Goal: Task Accomplishment & Management: Complete application form

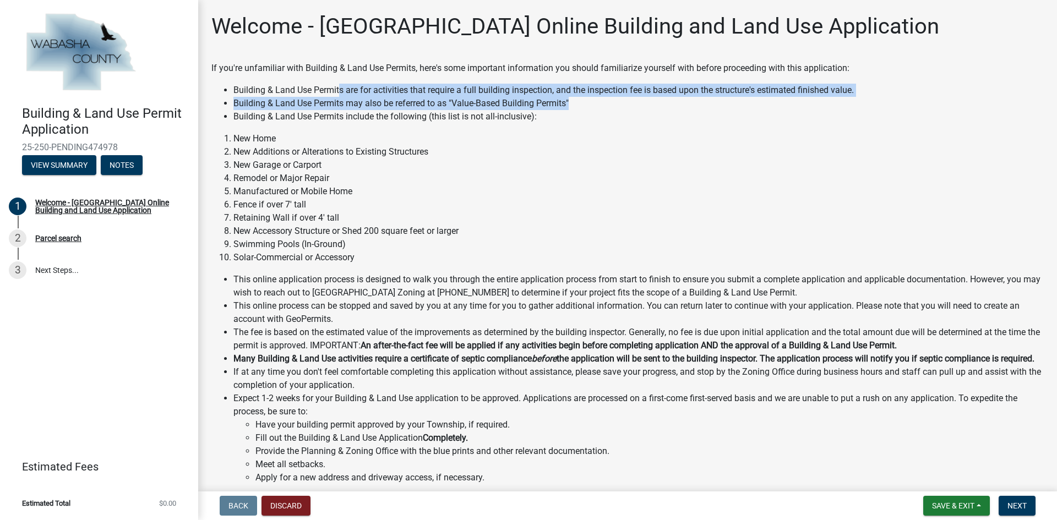
drag, startPoint x: 352, startPoint y: 89, endPoint x: 752, endPoint y: 105, distance: 400.4
click at [752, 105] on ul "Building & Land Use Permits are for activities that require a full building ins…" at bounding box center [627, 104] width 832 height 40
click at [752, 105] on li "Building & Land Use Permits may also be referred to as "Value-Based Building Pe…" at bounding box center [638, 103] width 810 height 13
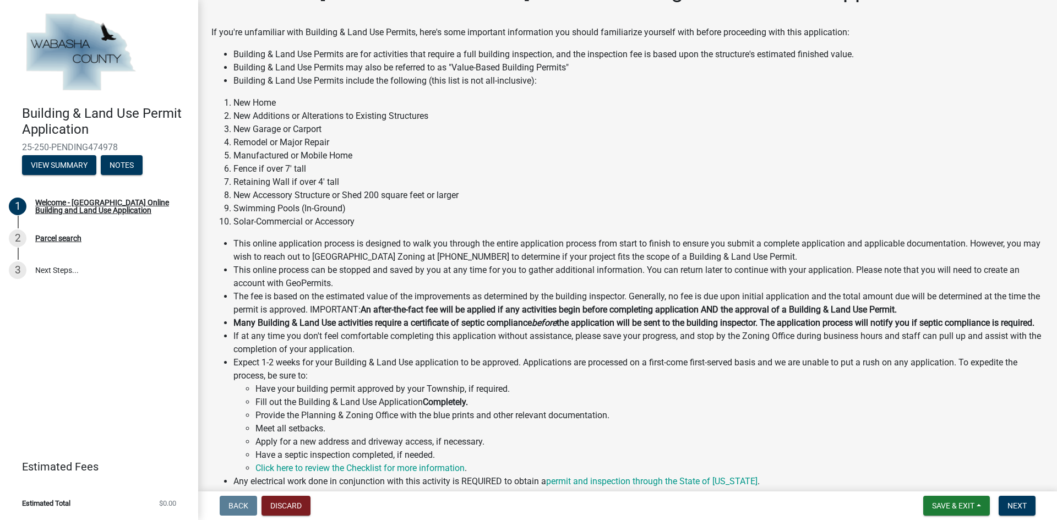
scroll to position [55, 0]
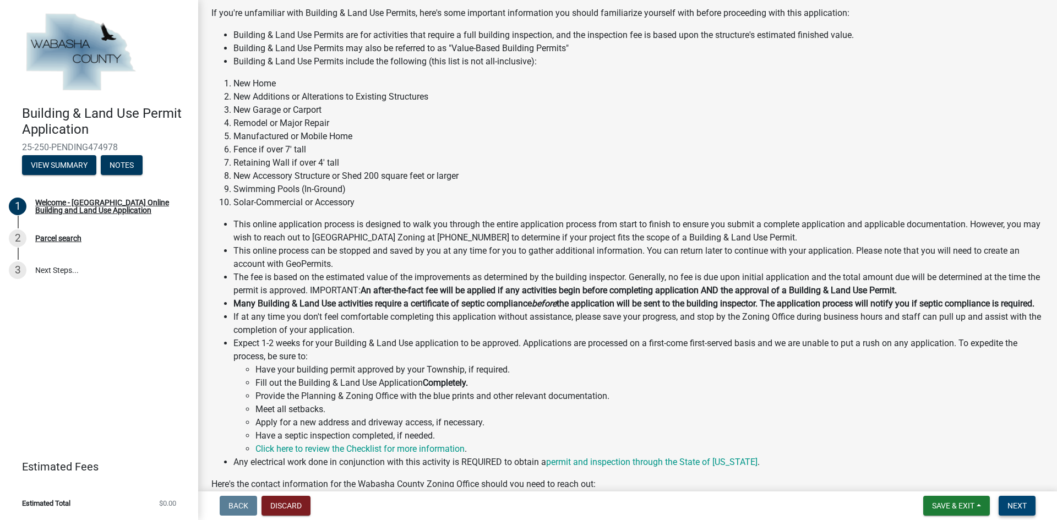
click at [1017, 510] on span "Next" at bounding box center [1016, 505] width 19 height 9
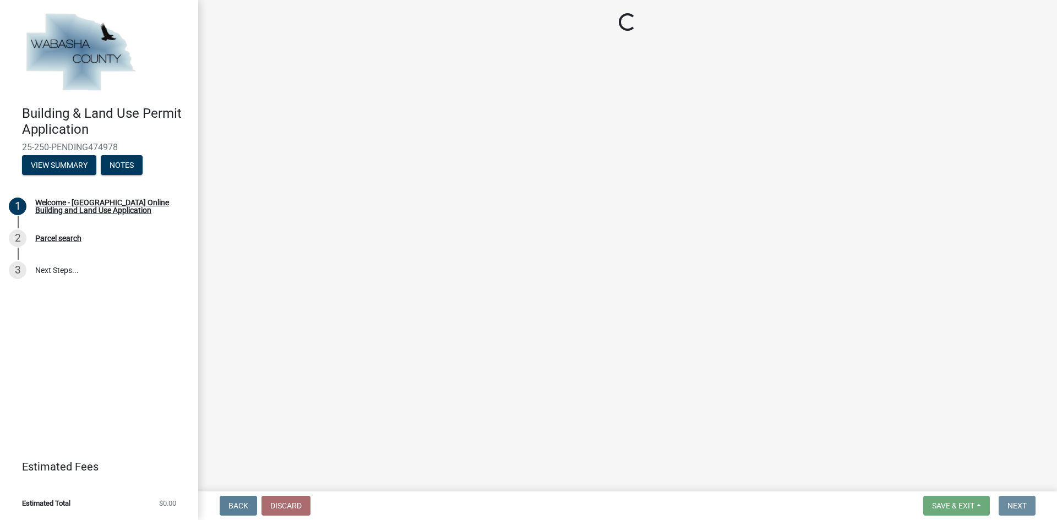
scroll to position [0, 0]
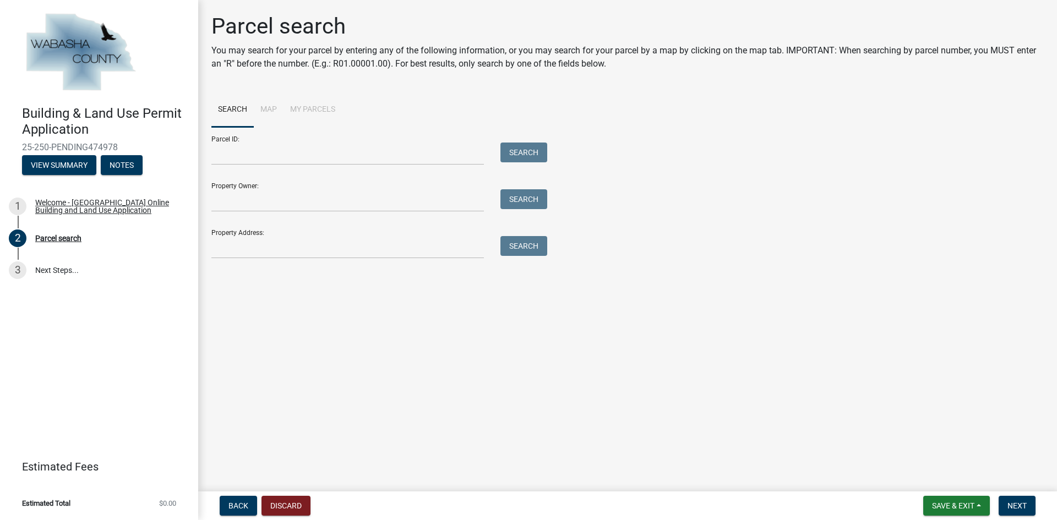
click at [269, 111] on li "Map" at bounding box center [269, 109] width 30 height 35
click at [242, 156] on input "Parcel ID:" at bounding box center [347, 154] width 272 height 23
click at [258, 108] on li "Map" at bounding box center [269, 109] width 30 height 35
click at [266, 110] on li "Map" at bounding box center [269, 109] width 30 height 35
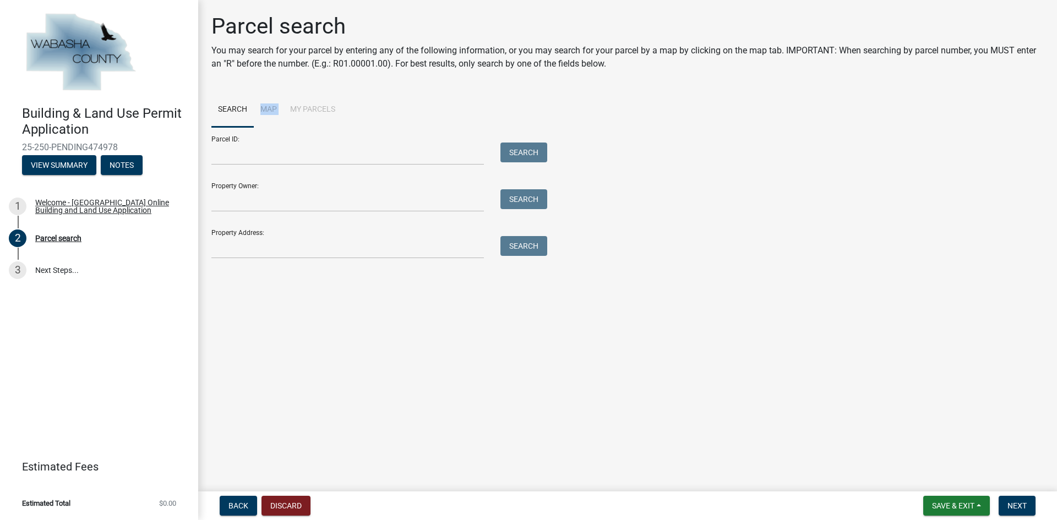
click at [267, 111] on li "Map" at bounding box center [269, 109] width 30 height 35
click at [247, 200] on input "Property Owner:" at bounding box center [347, 200] width 272 height 23
click at [334, 203] on input "Property Owner:" at bounding box center [347, 200] width 272 height 23
type input "Emplify Health"
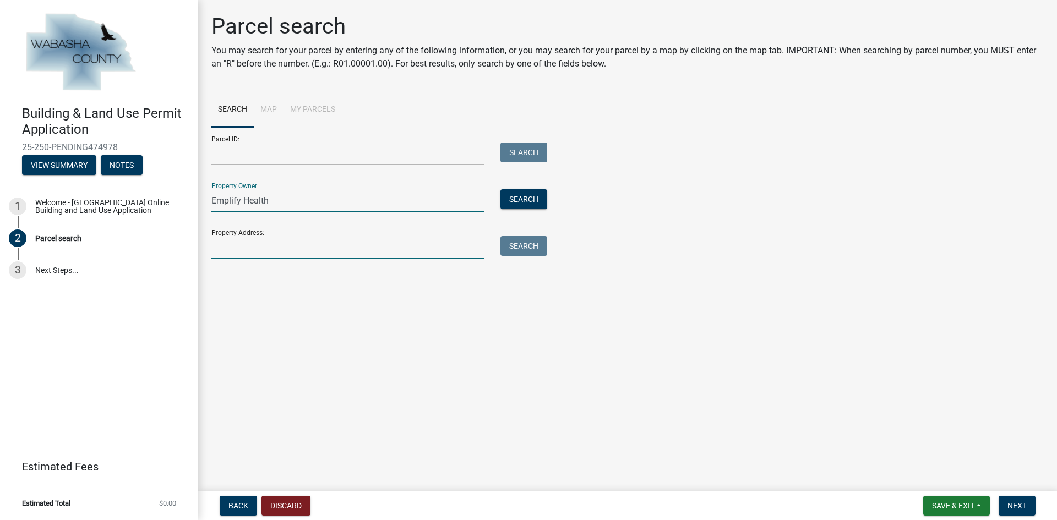
click at [312, 249] on input "Property Address:" at bounding box center [347, 247] width 272 height 23
click at [267, 245] on input "Property Address:" at bounding box center [347, 247] width 272 height 23
paste input "[STREET_ADDRESS][PERSON_NAME]"
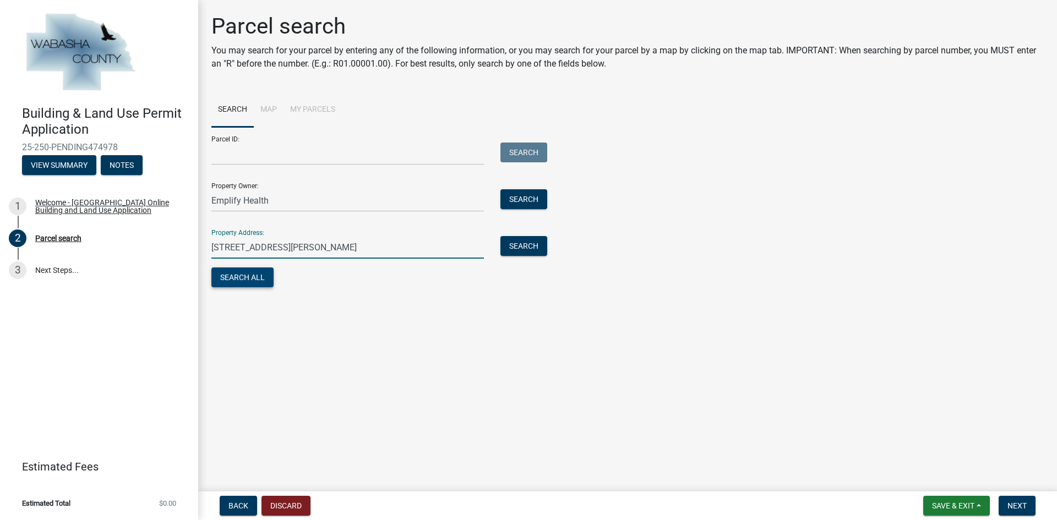
type input "[STREET_ADDRESS][PERSON_NAME]"
click at [239, 278] on button "Search All" at bounding box center [242, 277] width 62 height 20
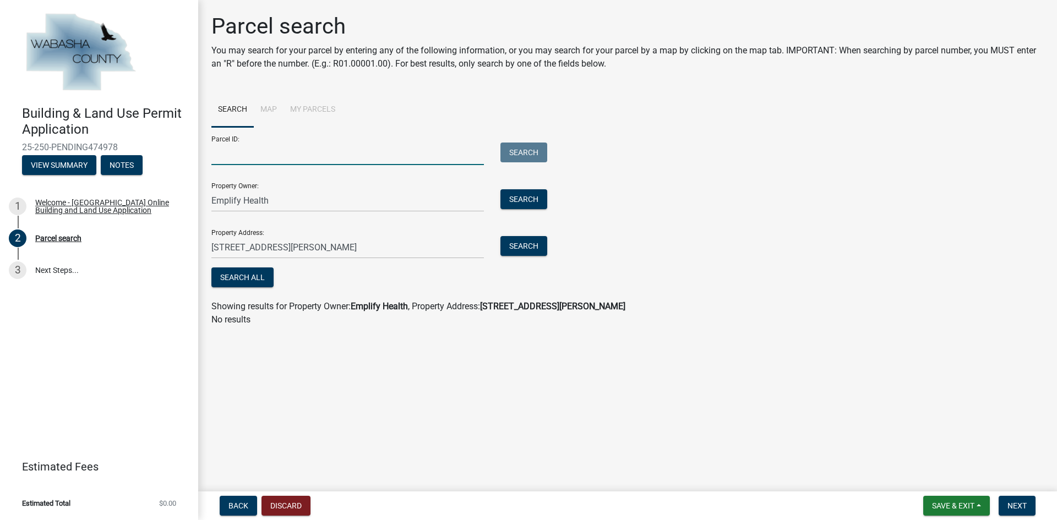
click at [271, 157] on input "Parcel ID:" at bounding box center [347, 154] width 272 height 23
click at [241, 157] on input "Parcel ID:" at bounding box center [347, 154] width 272 height 23
type input "1202"
click at [255, 283] on button "Search All" at bounding box center [242, 277] width 62 height 20
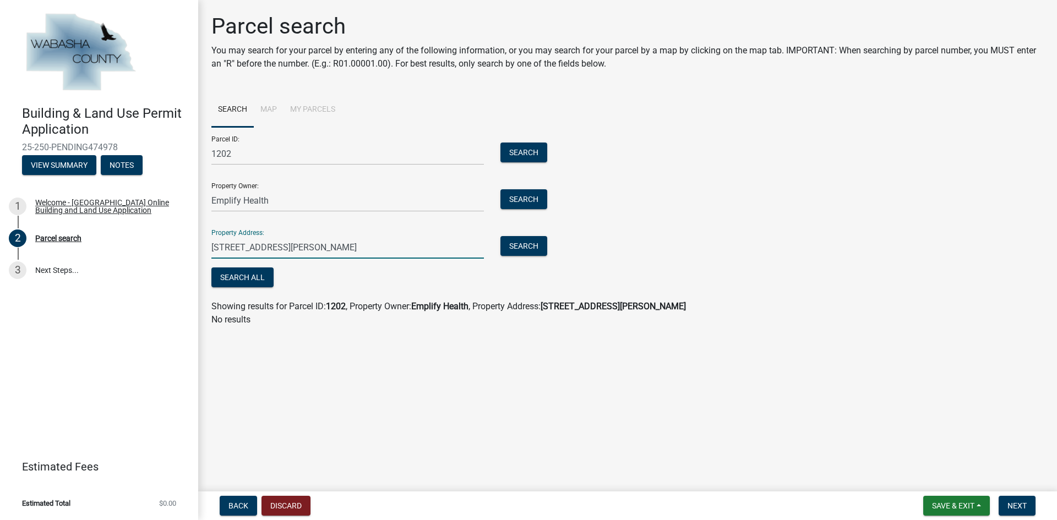
click at [231, 247] on input "[STREET_ADDRESS][PERSON_NAME]" at bounding box center [347, 247] width 272 height 23
click at [256, 275] on button "Search All" at bounding box center [242, 277] width 62 height 20
click at [257, 269] on button "Search All" at bounding box center [242, 277] width 62 height 20
click at [232, 247] on input "[STREET_ADDRESS][PERSON_NAME][PERSON_NAME]" at bounding box center [347, 247] width 272 height 23
type input "[STREET_ADDRESS][PERSON_NAME]"
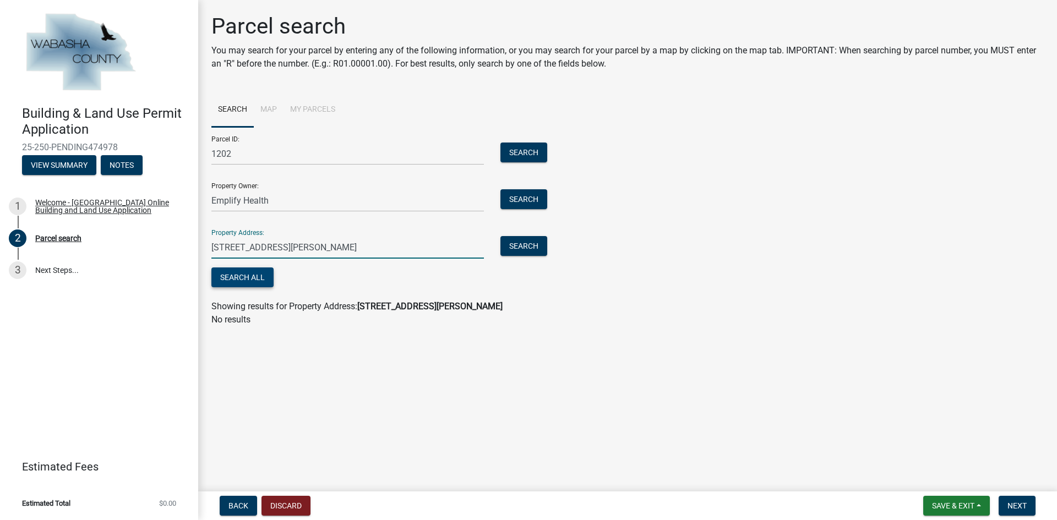
click at [243, 277] on button "Search All" at bounding box center [242, 277] width 62 height 20
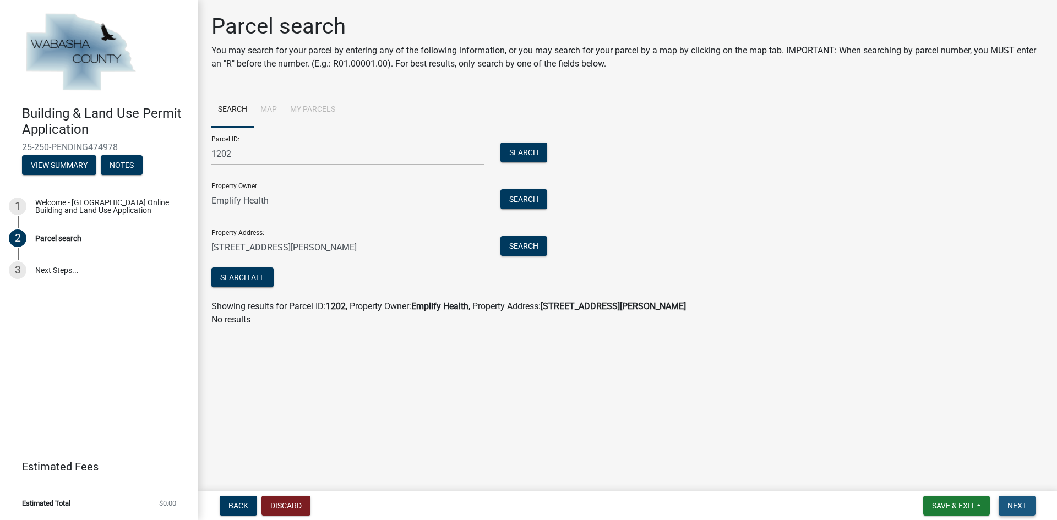
click at [1017, 504] on span "Next" at bounding box center [1016, 505] width 19 height 9
drag, startPoint x: 284, startPoint y: 281, endPoint x: 377, endPoint y: 282, distance: 93.0
click at [377, 282] on div "Search All Getting Parcel Geometry" at bounding box center [376, 278] width 330 height 23
click at [252, 274] on button "Search All" at bounding box center [242, 277] width 62 height 20
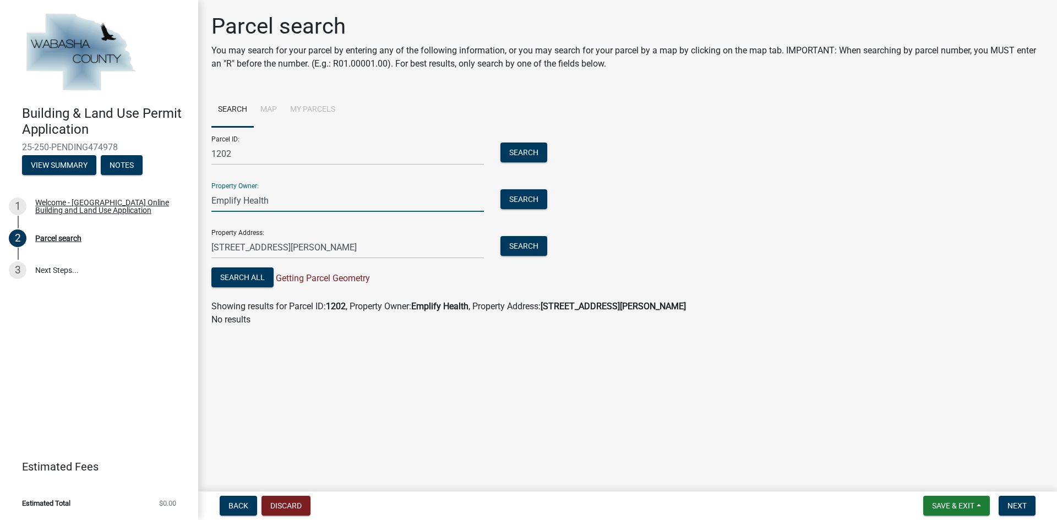
drag, startPoint x: 306, startPoint y: 205, endPoint x: 214, endPoint y: 203, distance: 92.5
click at [214, 203] on input "Emplify Health" at bounding box center [347, 200] width 272 height 23
type input "[PERSON_NAME] Health"
click at [237, 285] on button "Search All" at bounding box center [242, 277] width 62 height 20
click at [238, 281] on button "Search All" at bounding box center [242, 277] width 62 height 20
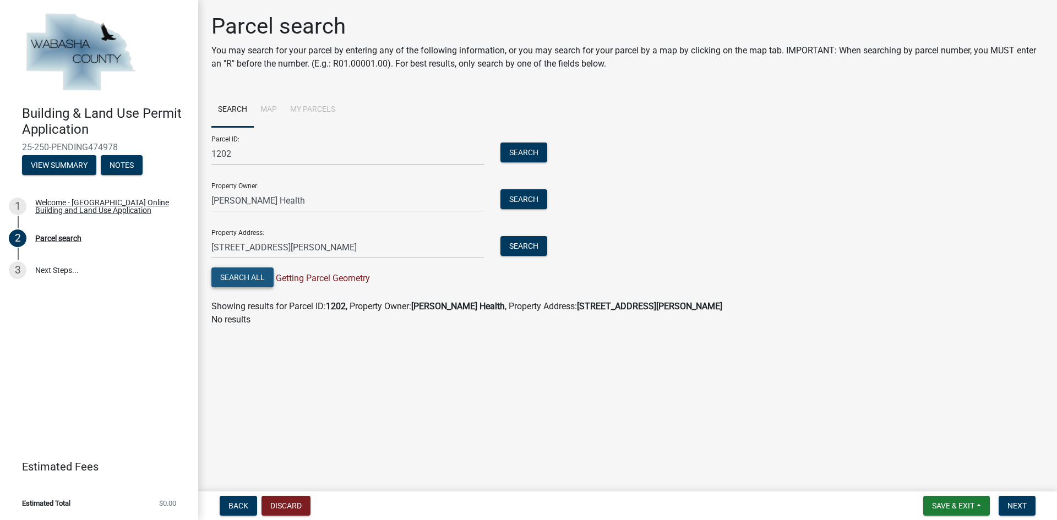
click at [238, 281] on button "Search All" at bounding box center [242, 277] width 62 height 20
click at [511, 198] on button "Search" at bounding box center [523, 199] width 47 height 20
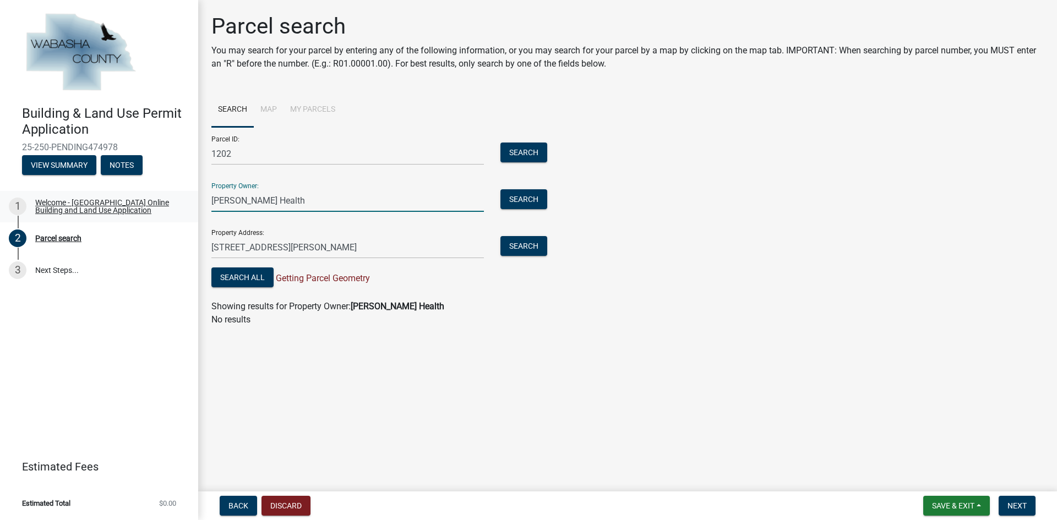
drag, startPoint x: 298, startPoint y: 207, endPoint x: 177, endPoint y: 207, distance: 121.6
click at [177, 207] on div "Building & Land Use Permit Application 25-250-PENDING474978 View Summary Notes …" at bounding box center [528, 260] width 1057 height 520
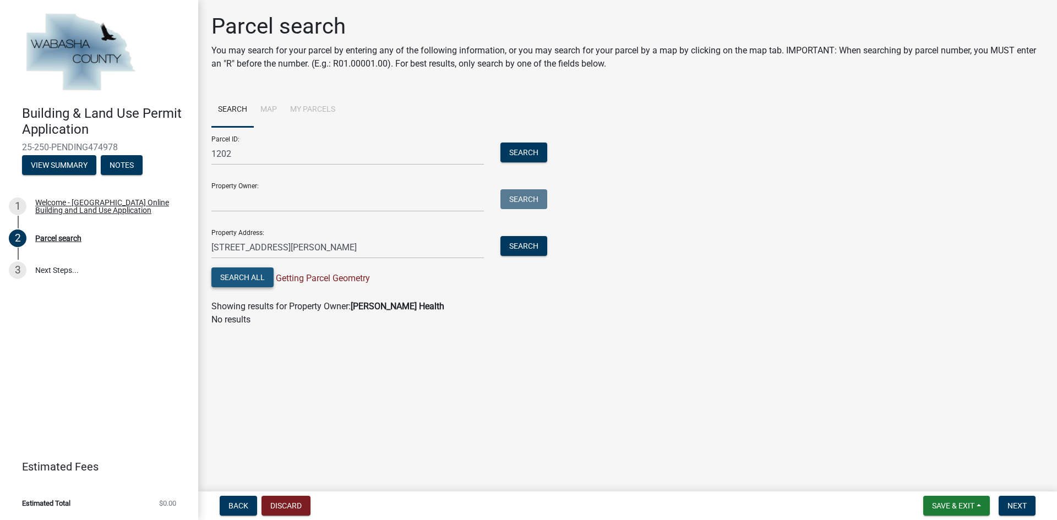
click at [256, 281] on button "Search All" at bounding box center [242, 277] width 62 height 20
click at [521, 248] on button "Search" at bounding box center [523, 246] width 47 height 20
drag, startPoint x: 403, startPoint y: 251, endPoint x: 175, endPoint y: 251, distance: 227.9
click at [175, 251] on div "Building & Land Use Permit Application 25-250-PENDING474978 View Summary Notes …" at bounding box center [528, 260] width 1057 height 520
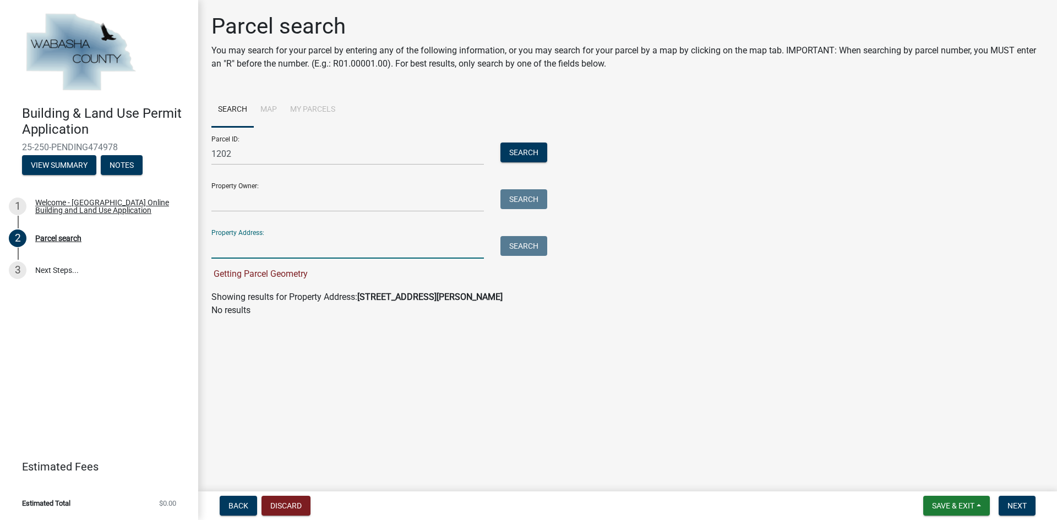
click at [598, 315] on p "No results" at bounding box center [627, 310] width 832 height 13
click at [514, 155] on button "Search" at bounding box center [523, 153] width 47 height 20
click at [272, 113] on li "Map" at bounding box center [269, 109] width 30 height 35
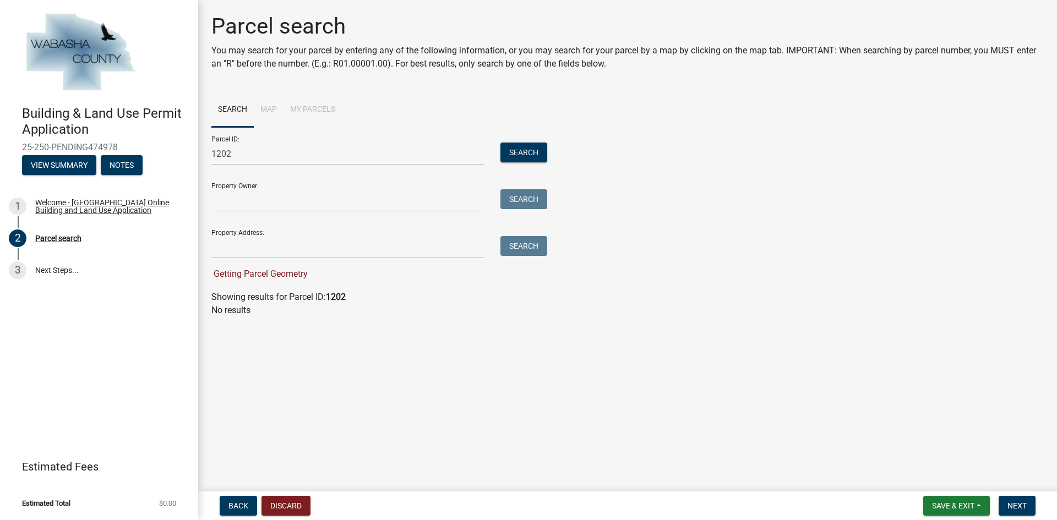
click at [226, 110] on link "Search" at bounding box center [232, 109] width 42 height 35
click at [275, 156] on input "1202" at bounding box center [347, 154] width 272 height 23
type input "1200"
click at [364, 200] on input "Property Owner:" at bounding box center [347, 200] width 272 height 23
type input "Emplify Health"
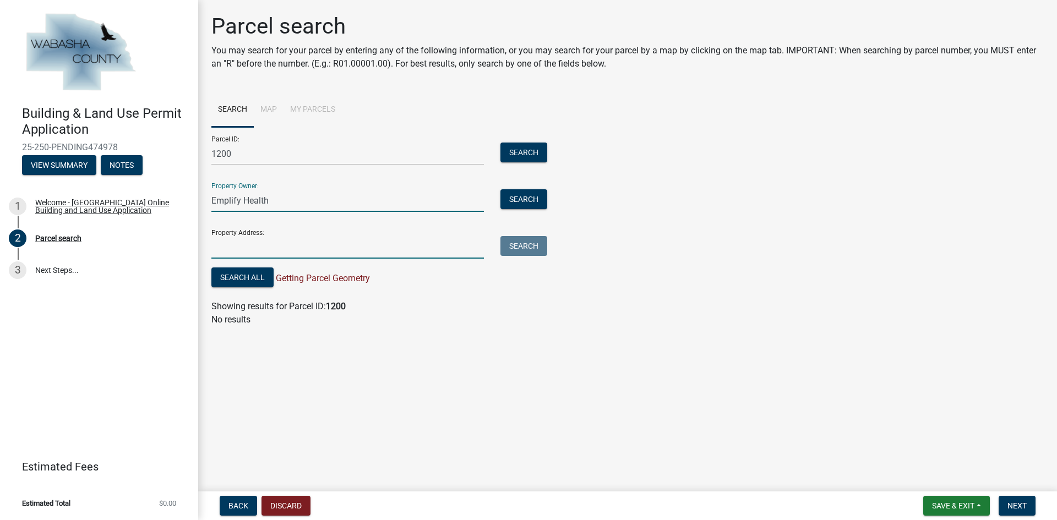
drag, startPoint x: 266, startPoint y: 247, endPoint x: 277, endPoint y: 248, distance: 10.5
click at [266, 247] on input "Property Address:" at bounding box center [347, 247] width 272 height 23
type input "[STREET_ADDRESS][PERSON_NAME]"
click at [1028, 499] on button "Next" at bounding box center [1016, 506] width 37 height 20
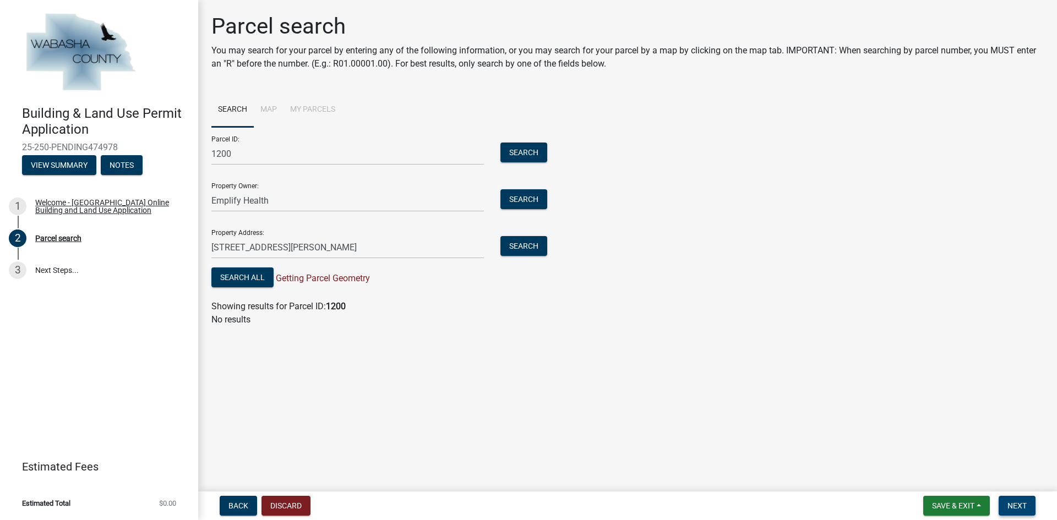
click at [1019, 509] on span "Next" at bounding box center [1016, 505] width 19 height 9
click at [951, 509] on span "Save & Exit" at bounding box center [953, 505] width 42 height 9
click at [993, 387] on main "Parcel search You may search for your parcel by entering any of the following i…" at bounding box center [627, 243] width 859 height 487
drag, startPoint x: 241, startPoint y: 155, endPoint x: 187, endPoint y: 155, distance: 54.5
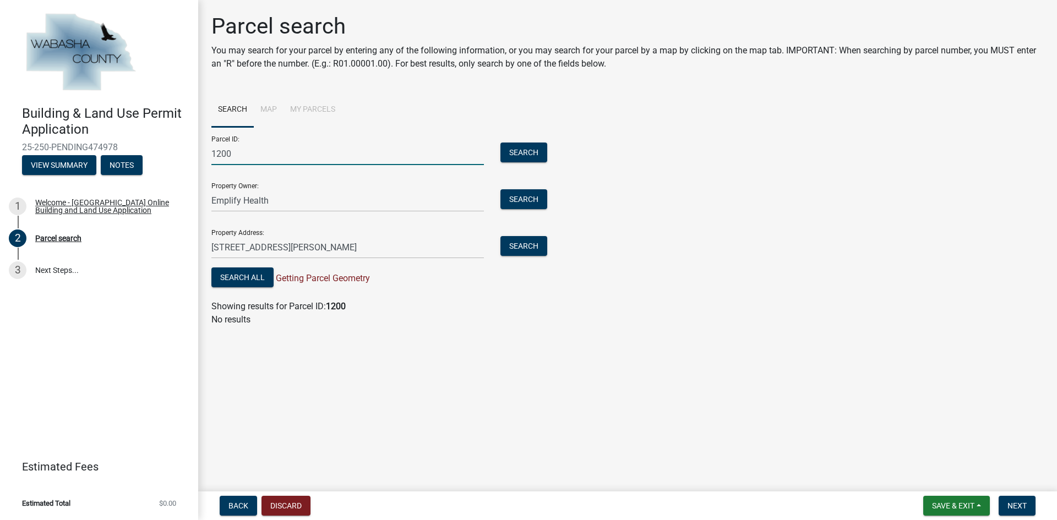
click at [187, 155] on div "Building & Land Use Permit Application 25-250-PENDING474978 View Summary Notes …" at bounding box center [528, 260] width 1057 height 520
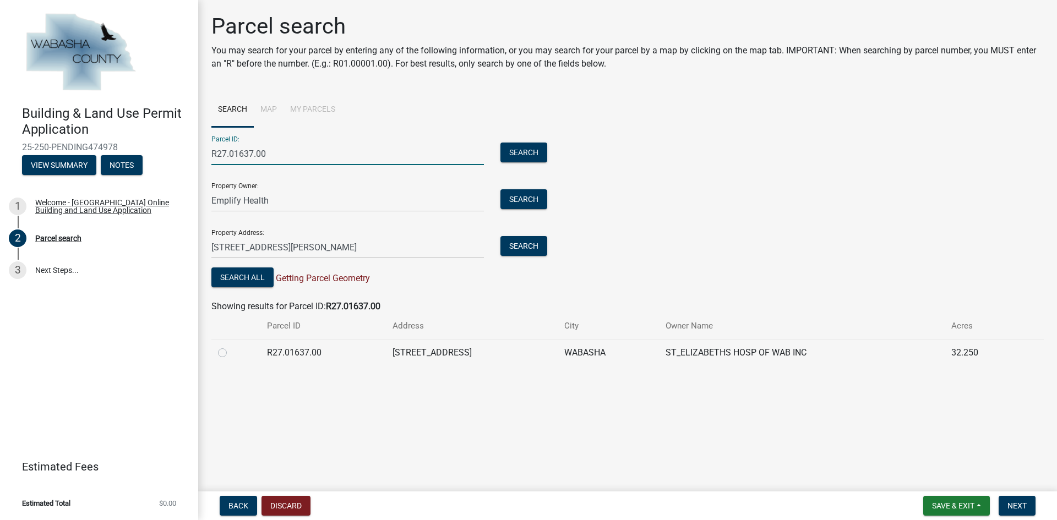
type input "R27.01637.00"
click at [231, 346] on label at bounding box center [231, 346] width 0 height 0
click at [231, 353] on input "radio" at bounding box center [234, 349] width 7 height 7
radio input "true"
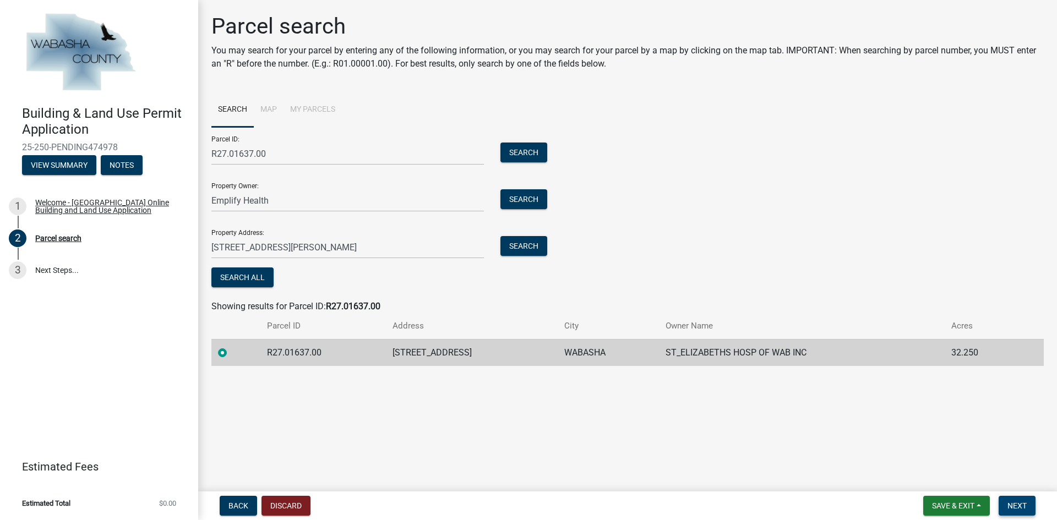
click at [1009, 506] on span "Next" at bounding box center [1016, 505] width 19 height 9
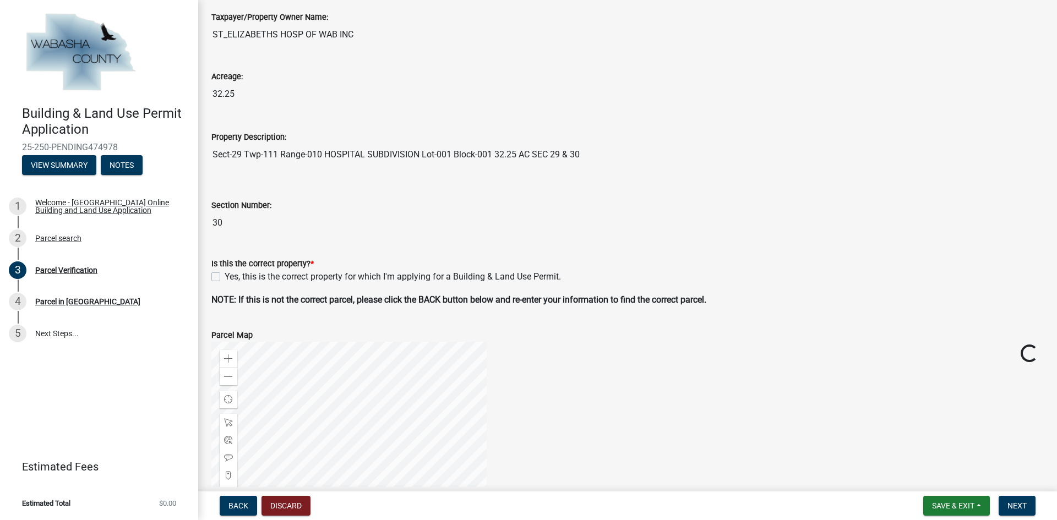
scroll to position [165, 0]
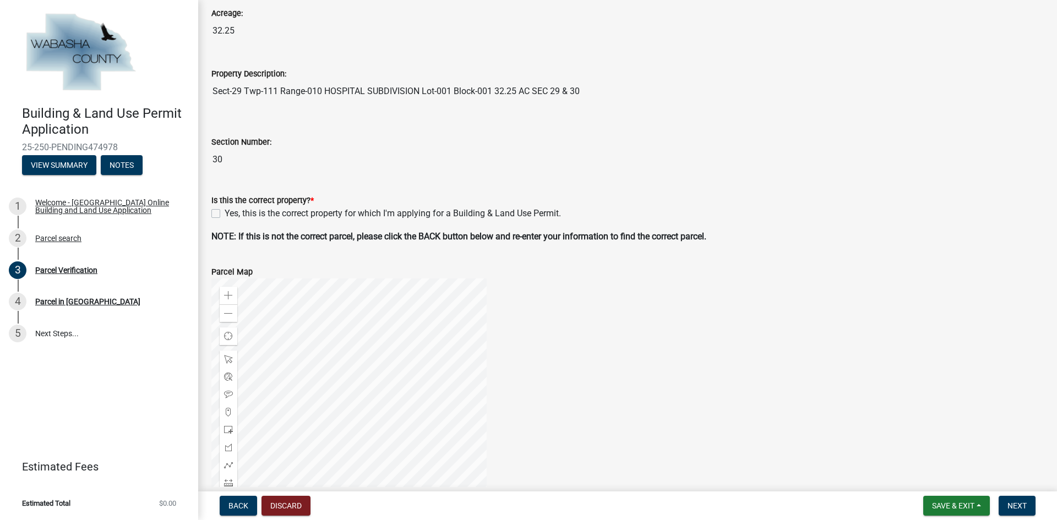
click at [210, 212] on div "Is this the correct property? * Yes, this is the correct property for which I'm…" at bounding box center [627, 201] width 849 height 40
click at [225, 215] on label "Yes, this is the correct property for which I'm applying for a Building & Land …" at bounding box center [393, 213] width 336 height 13
click at [225, 214] on input "Yes, this is the correct property for which I'm applying for a Building & Land …" at bounding box center [228, 210] width 7 height 7
checkbox input "true"
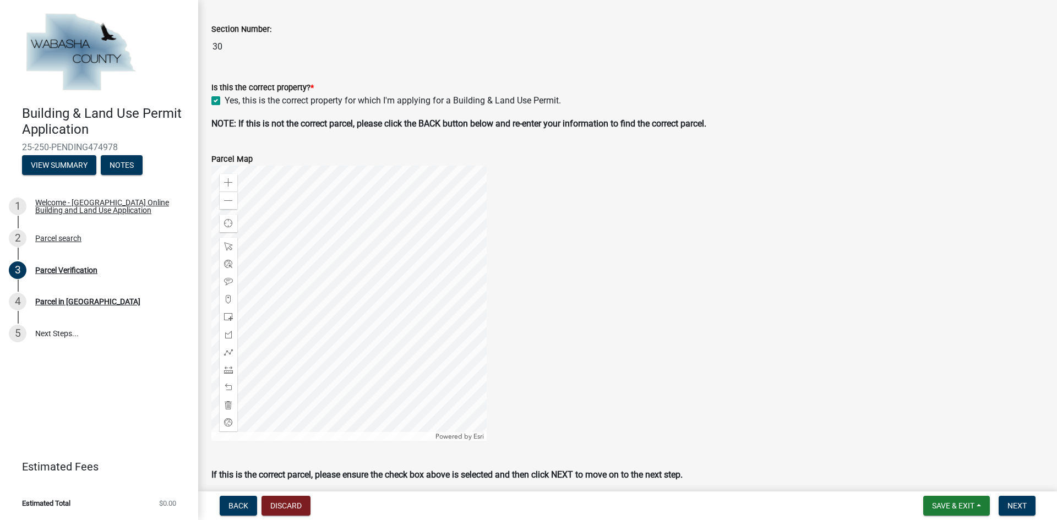
scroll to position [324, 0]
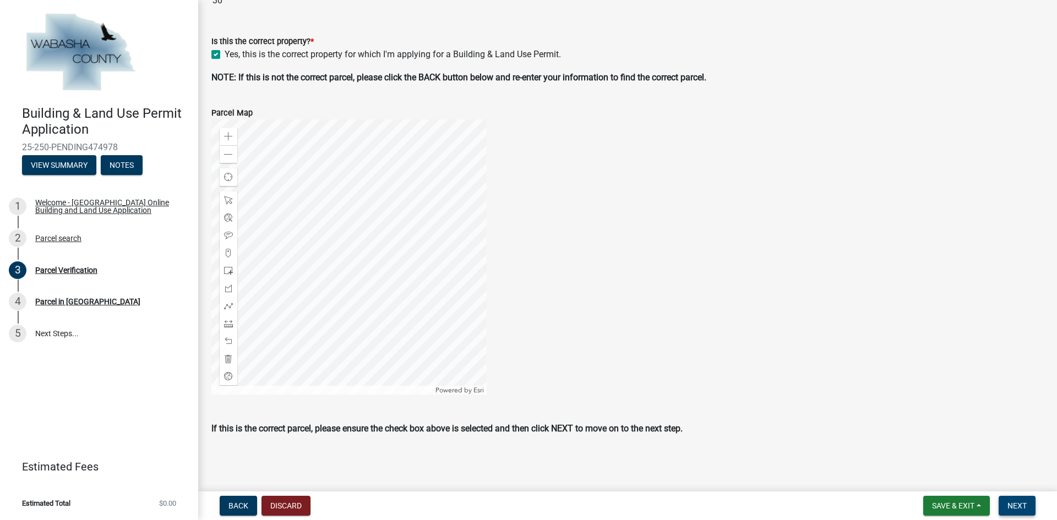
click at [1011, 506] on span "Next" at bounding box center [1016, 505] width 19 height 9
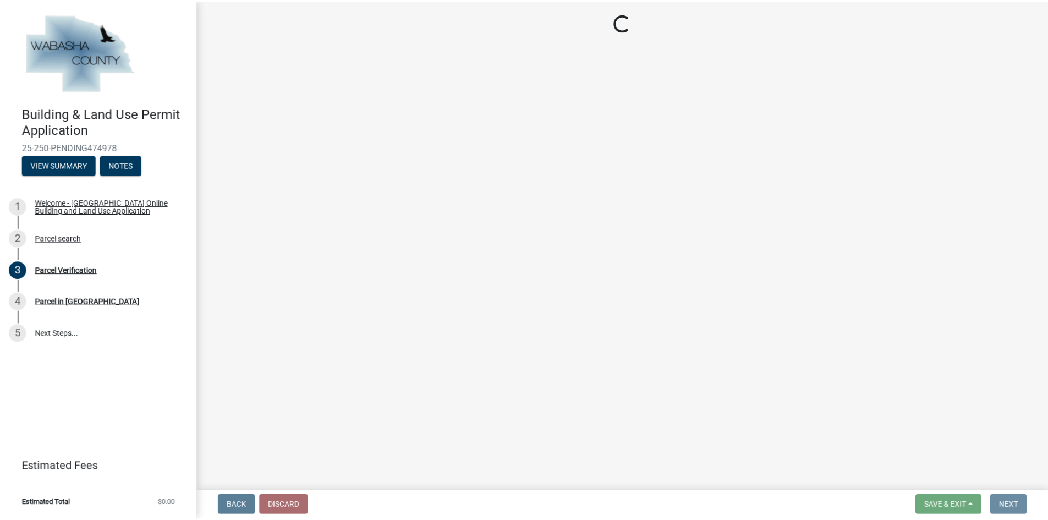
scroll to position [0, 0]
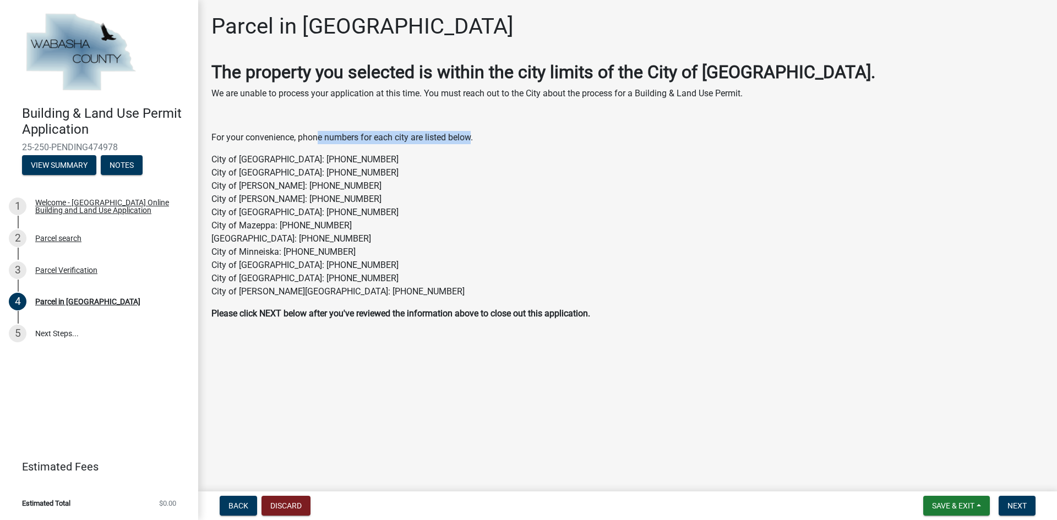
drag, startPoint x: 318, startPoint y: 140, endPoint x: 472, endPoint y: 140, distance: 153.6
click at [472, 140] on p "For your convenience, phone numbers for each city are listed below." at bounding box center [627, 137] width 832 height 13
click at [1015, 507] on span "Next" at bounding box center [1016, 505] width 19 height 9
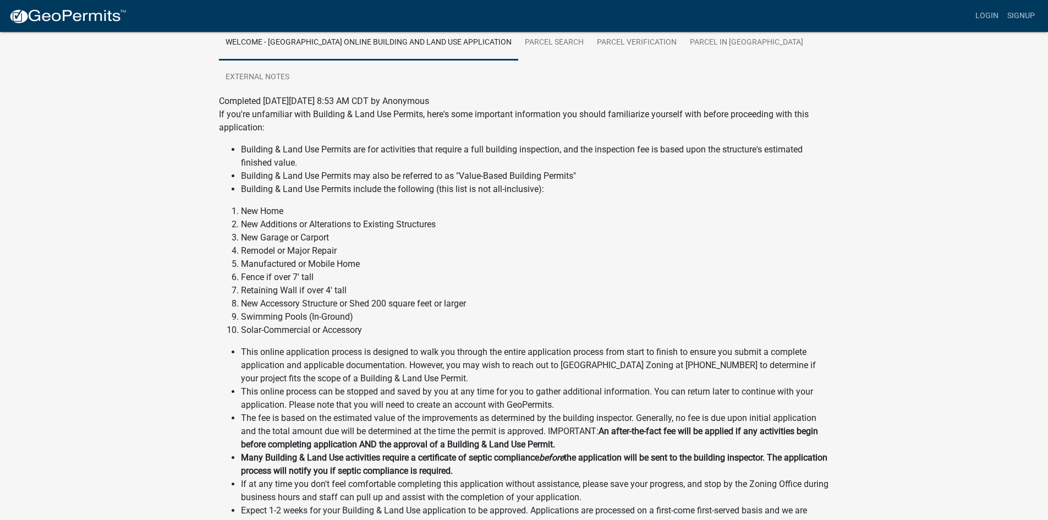
scroll to position [165, 0]
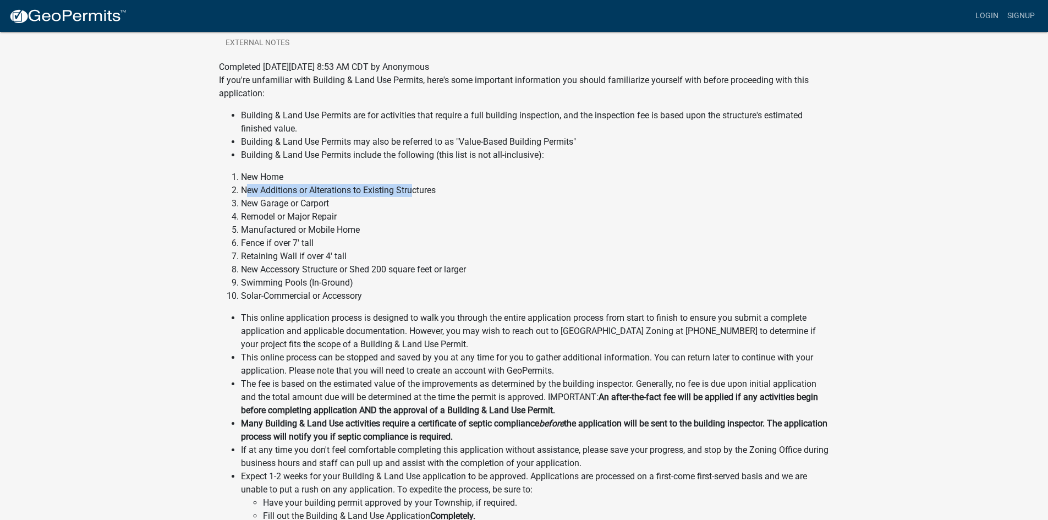
drag, startPoint x: 246, startPoint y: 191, endPoint x: 417, endPoint y: 191, distance: 170.6
click at [417, 191] on li "New Additions or Alterations to Existing Structures" at bounding box center [535, 190] width 589 height 13
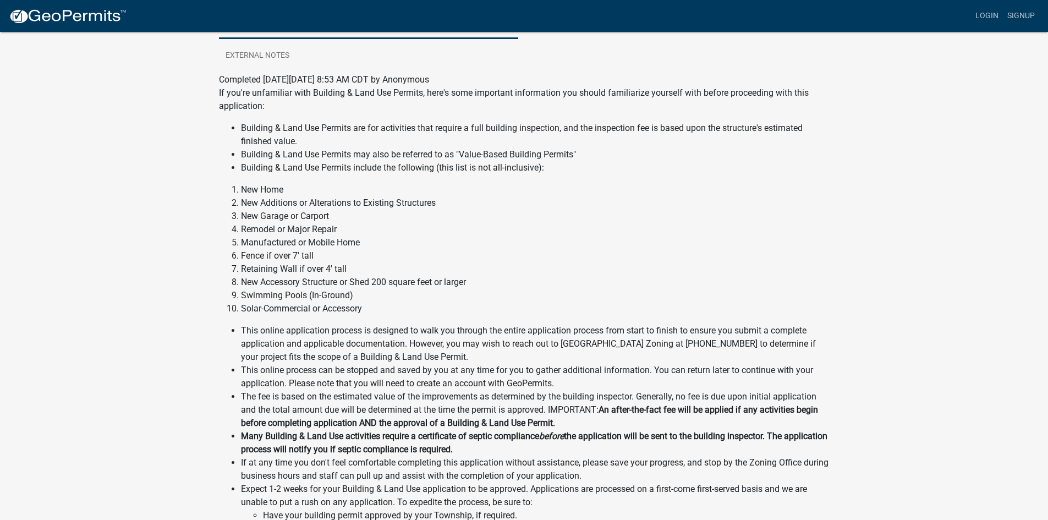
scroll to position [0, 0]
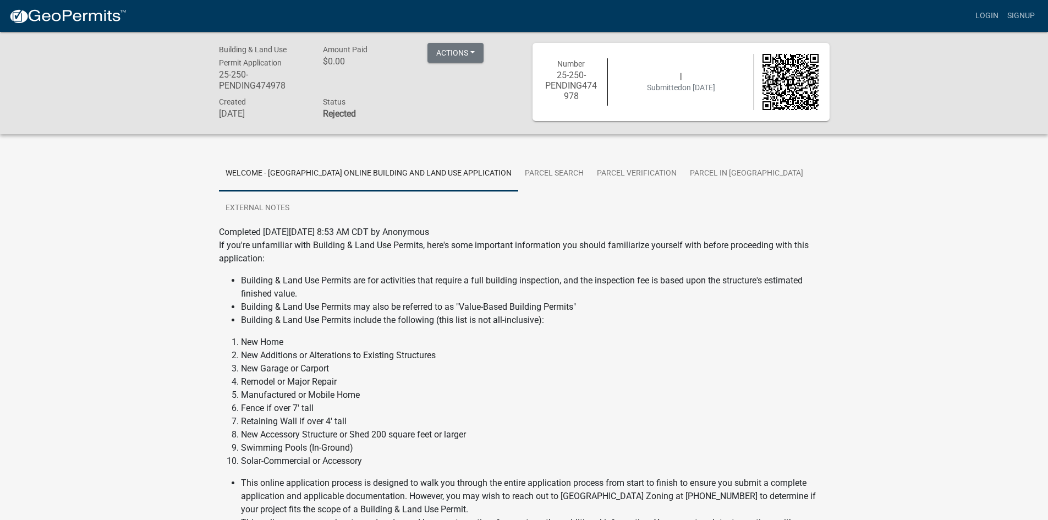
click at [335, 111] on strong "Rejected" at bounding box center [339, 113] width 33 height 10
click at [473, 51] on button "Actions" at bounding box center [456, 53] width 56 height 20
click at [469, 50] on button "Actions" at bounding box center [456, 53] width 56 height 20
click at [734, 95] on div "Number 25-250-PENDING474978 | Submitted on [DATE]" at bounding box center [682, 82] width 292 height 56
click at [548, 170] on link "Parcel search" at bounding box center [554, 173] width 72 height 35
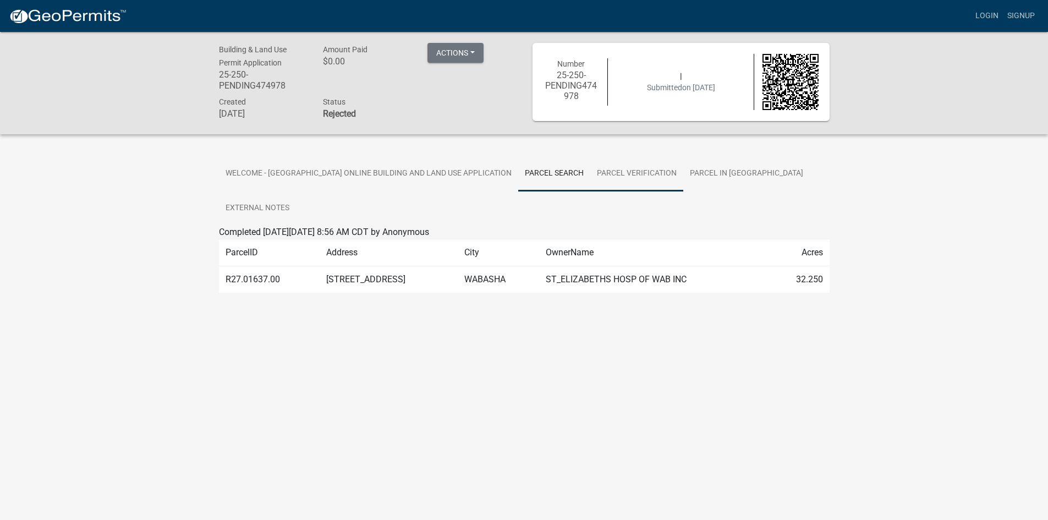
click at [645, 176] on link "Parcel Verification" at bounding box center [637, 173] width 93 height 35
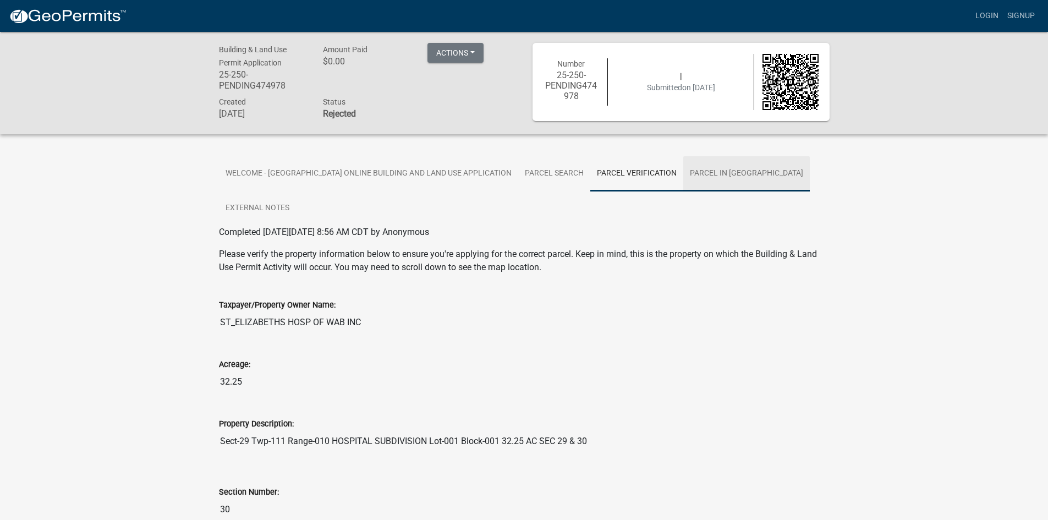
click at [733, 176] on link "Parcel in [GEOGRAPHIC_DATA]" at bounding box center [747, 173] width 127 height 35
